Goal: Navigation & Orientation: Go to known website

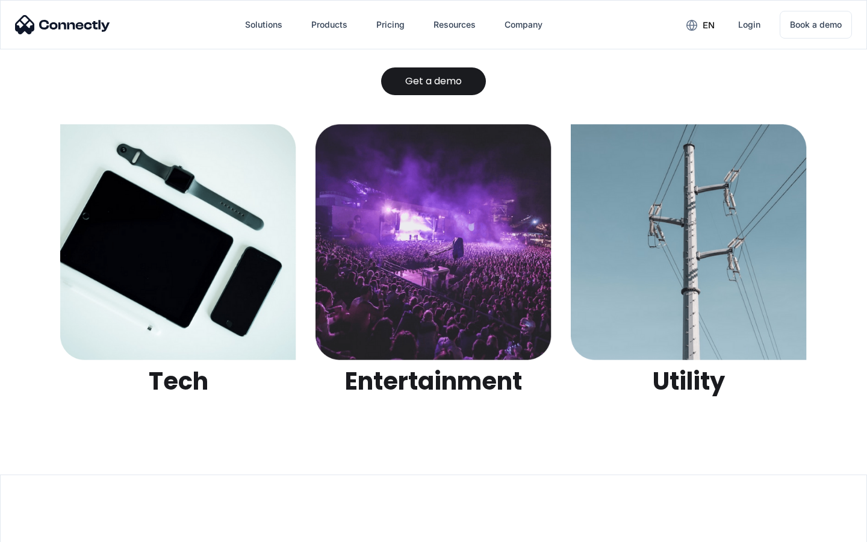
scroll to position [3801, 0]
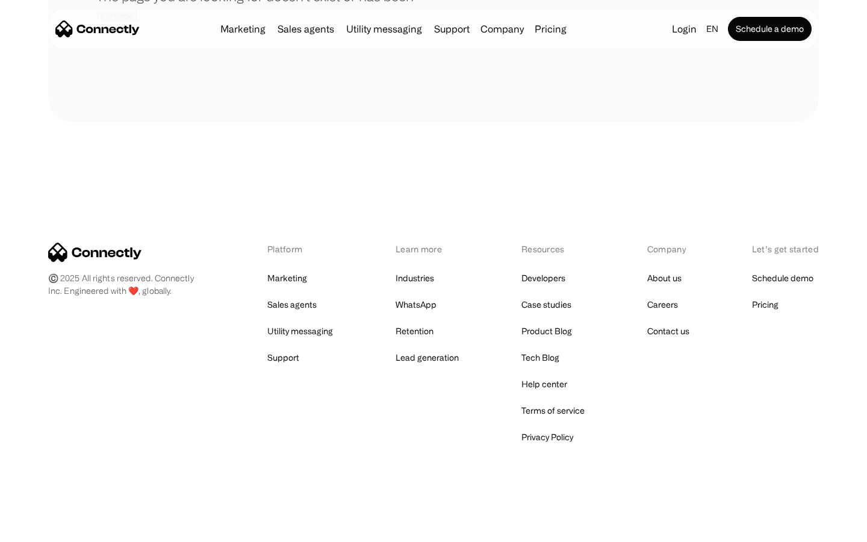
scroll to position [220, 0]
